Goal: Find specific page/section: Find specific page/section

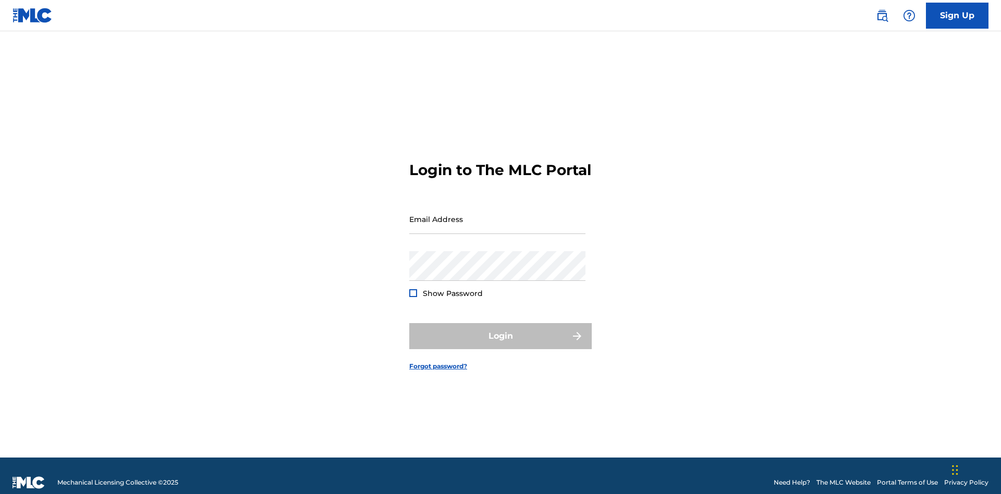
scroll to position [14, 0]
click at [497, 214] on input "Email Address" at bounding box center [497, 219] width 176 height 30
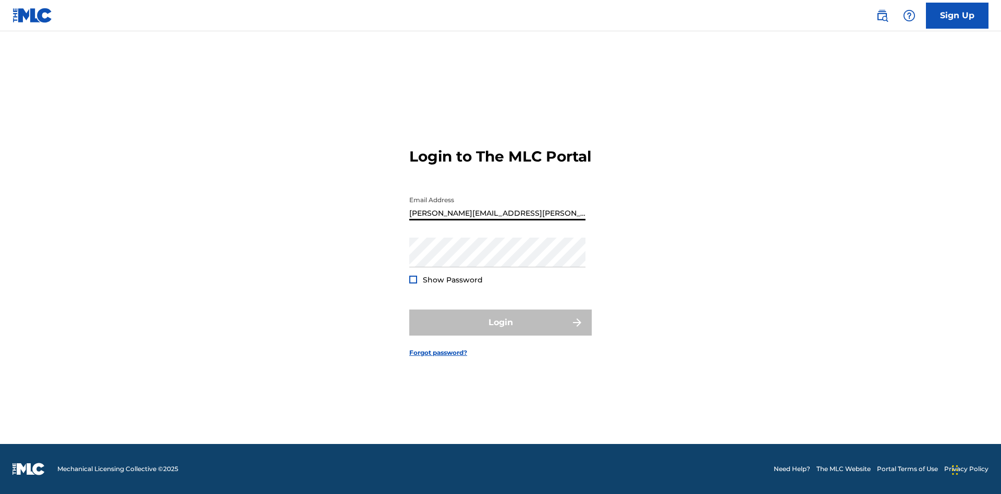
type input "[PERSON_NAME][EMAIL_ADDRESS][PERSON_NAME][DOMAIN_NAME]"
click at [501, 332] on button "Login" at bounding box center [500, 323] width 182 height 26
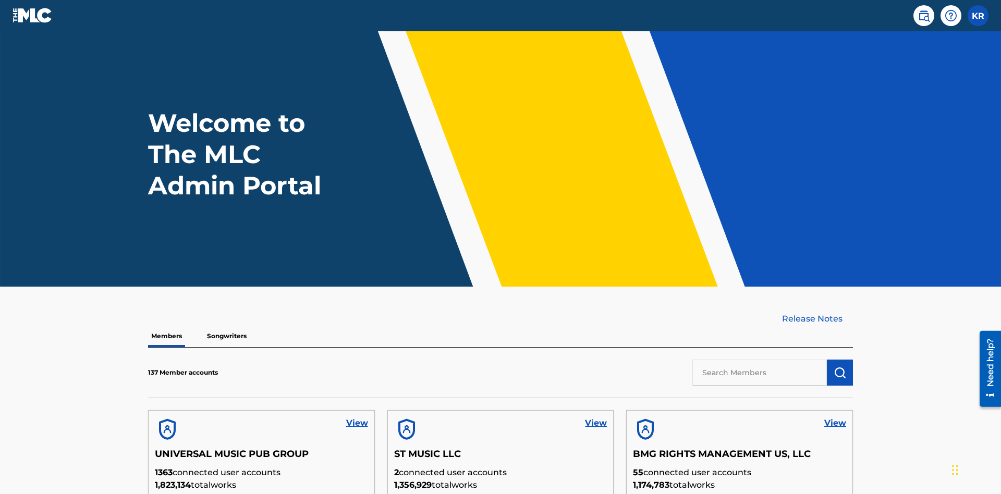
click at [760, 360] on input "text" at bounding box center [759, 373] width 135 height 26
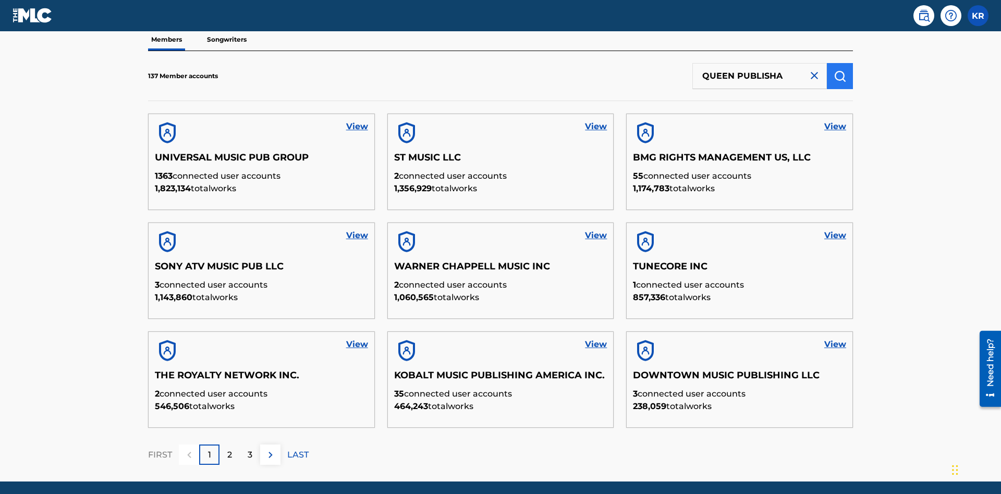
type input "QUEEN PUBLISHA"
click at [840, 70] on img "submit" at bounding box center [840, 76] width 13 height 13
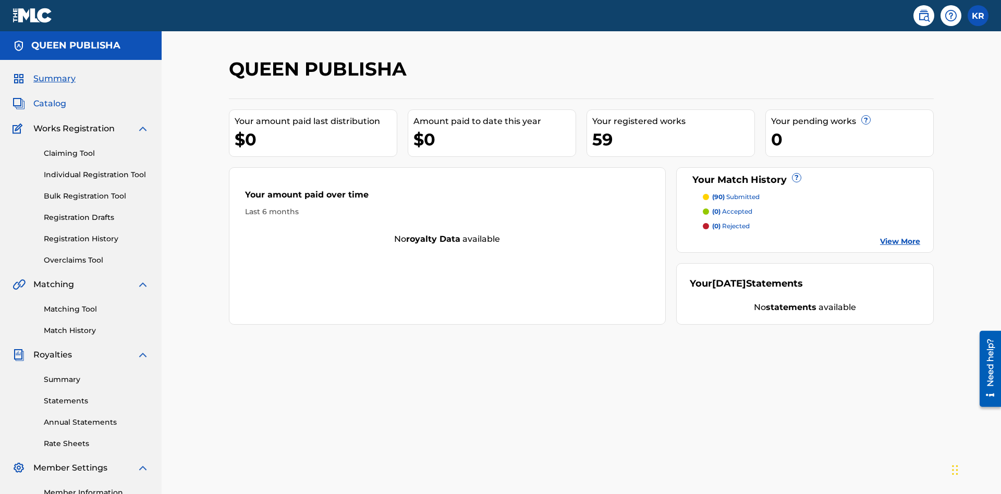
click at [50, 97] on span "Catalog" at bounding box center [49, 103] width 33 height 13
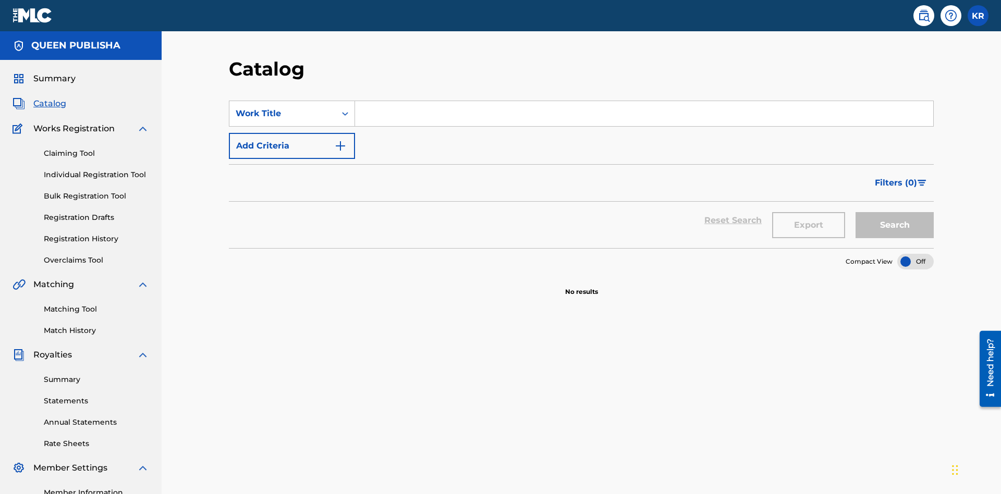
click at [644, 101] on input "Search Form" at bounding box center [644, 113] width 578 height 25
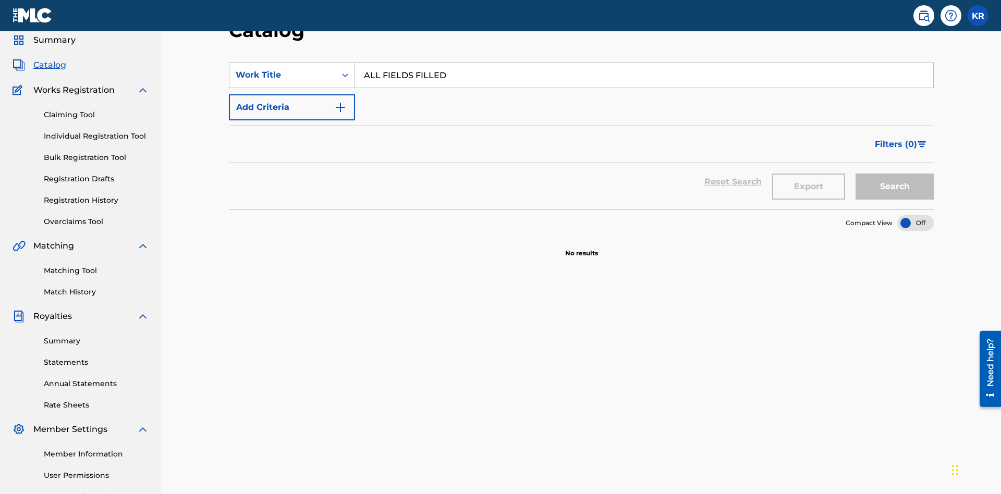
type input "ALL FIELDS FILLED"
click at [895, 174] on button "Search" at bounding box center [895, 187] width 78 height 26
